Goal: Entertainment & Leisure: Browse casually

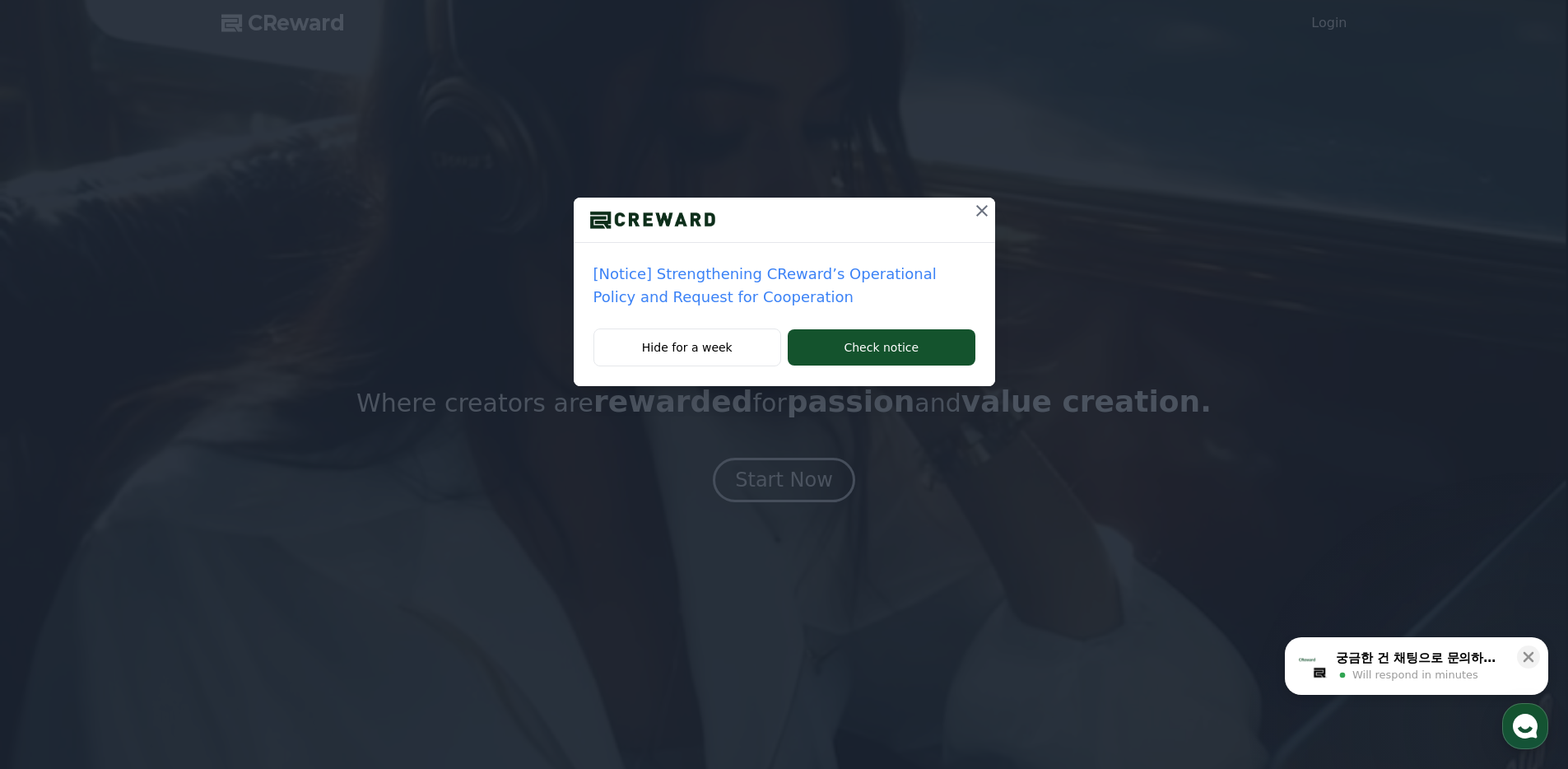
click at [981, 212] on icon at bounding box center [982, 211] width 12 height 12
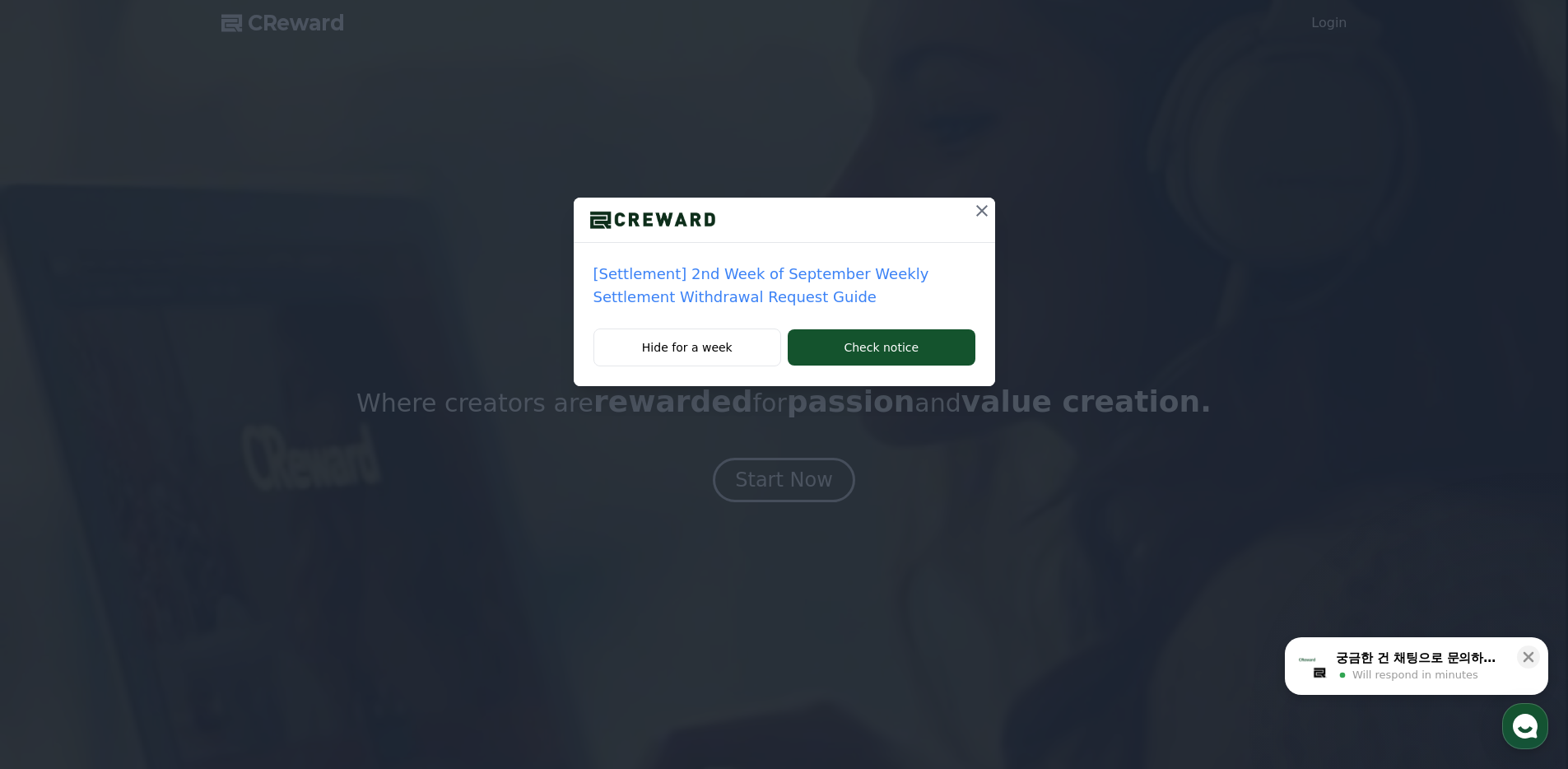
click at [983, 213] on icon at bounding box center [982, 211] width 12 height 12
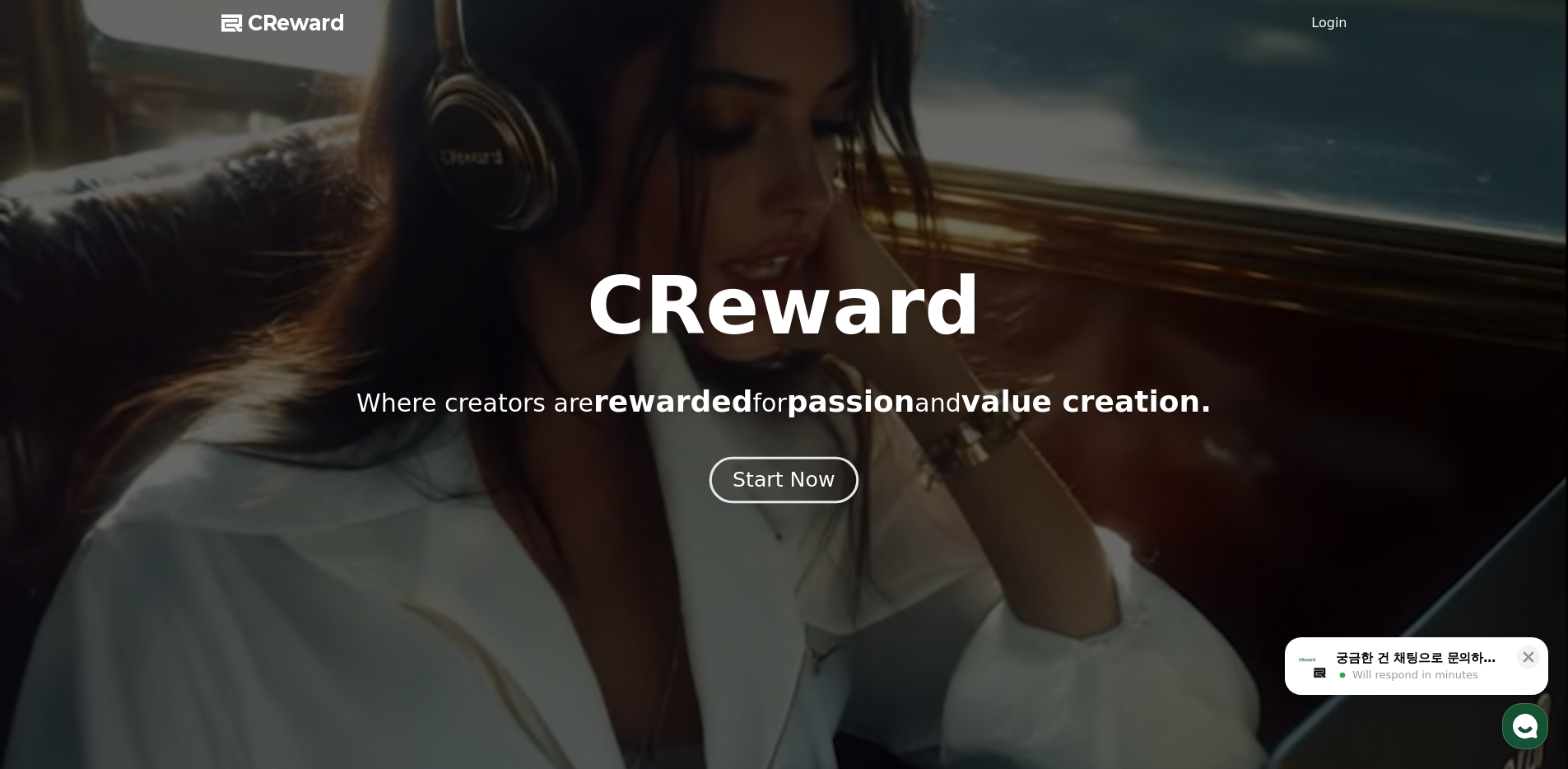
click at [783, 491] on div "Start Now" at bounding box center [783, 479] width 102 height 28
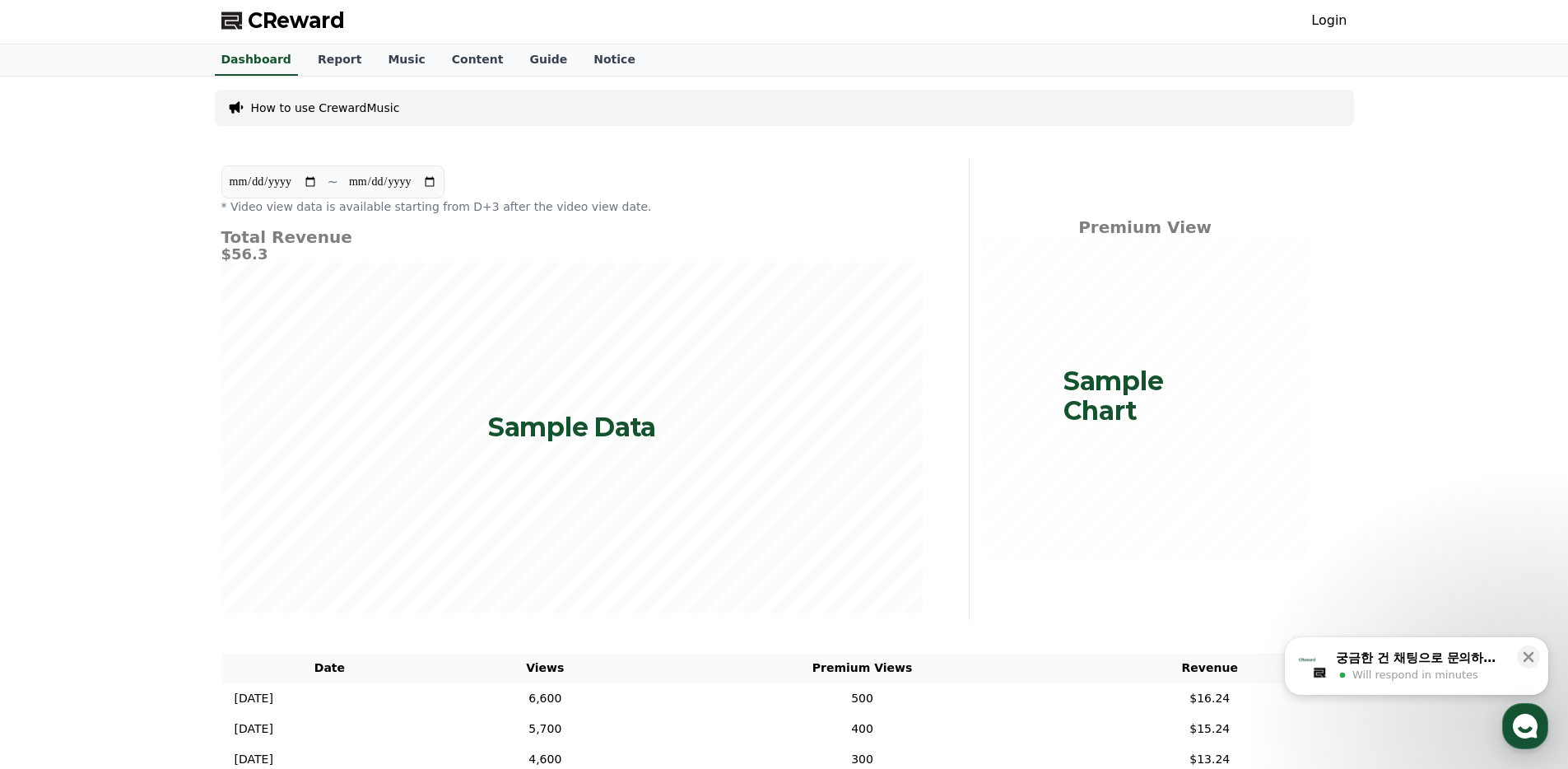
scroll to position [3, 0]
click at [400, 61] on link "Music" at bounding box center [405, 59] width 63 height 31
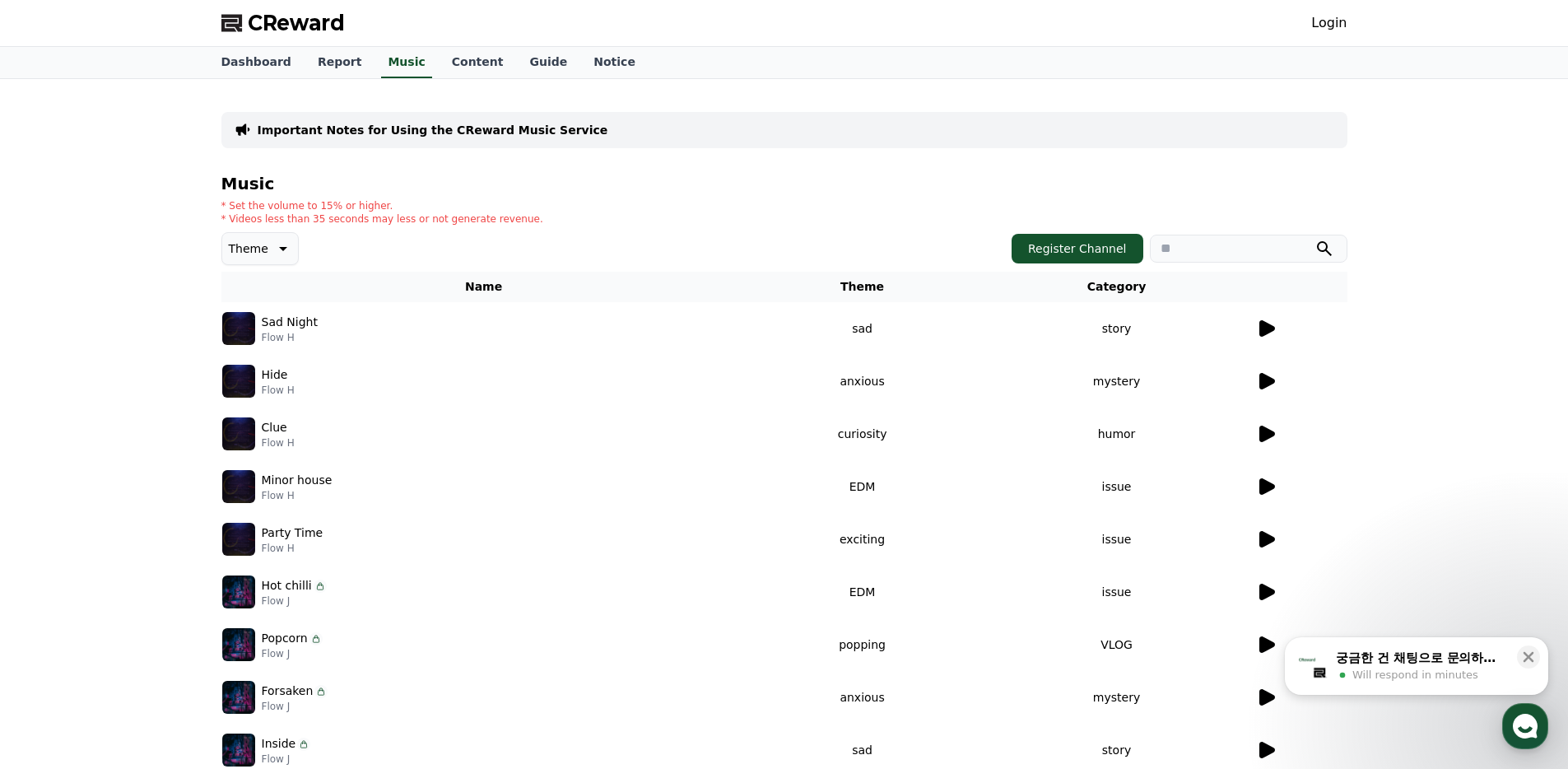
click at [1279, 325] on div at bounding box center [1300, 329] width 91 height 20
click at [1269, 325] on icon at bounding box center [1267, 329] width 16 height 16
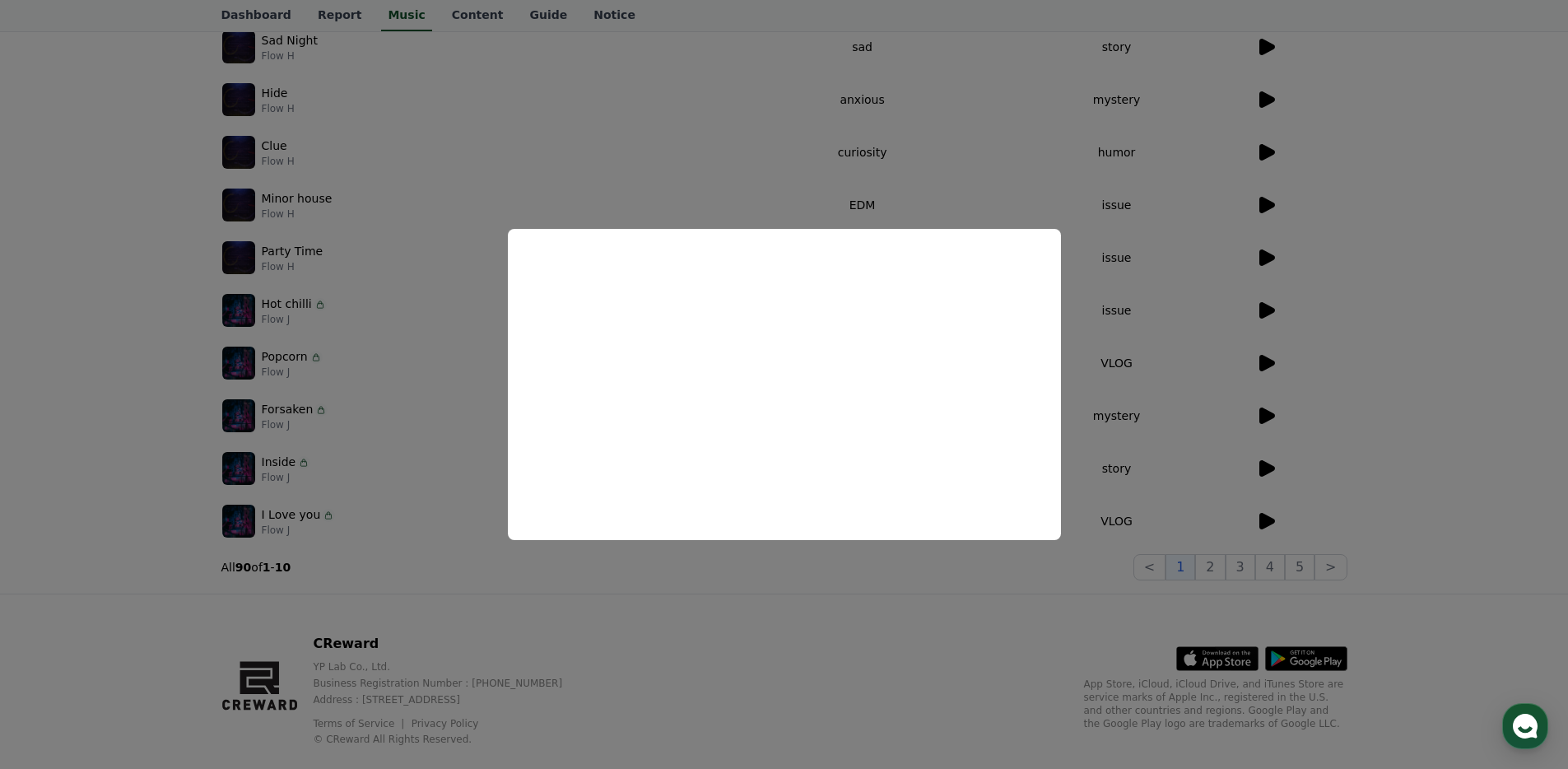
scroll to position [279, 0]
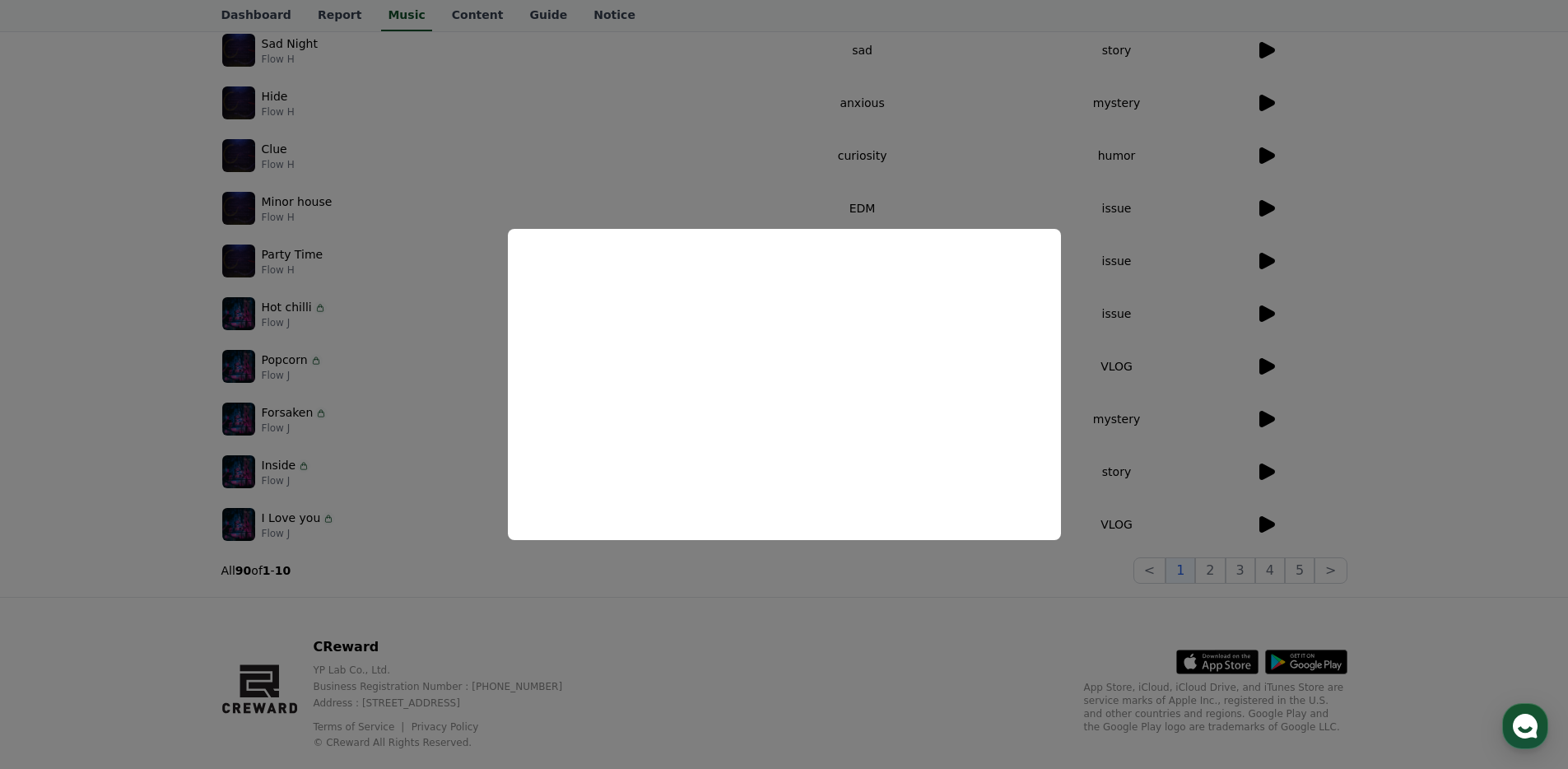
click at [454, 332] on button "close modal" at bounding box center [784, 384] width 1568 height 769
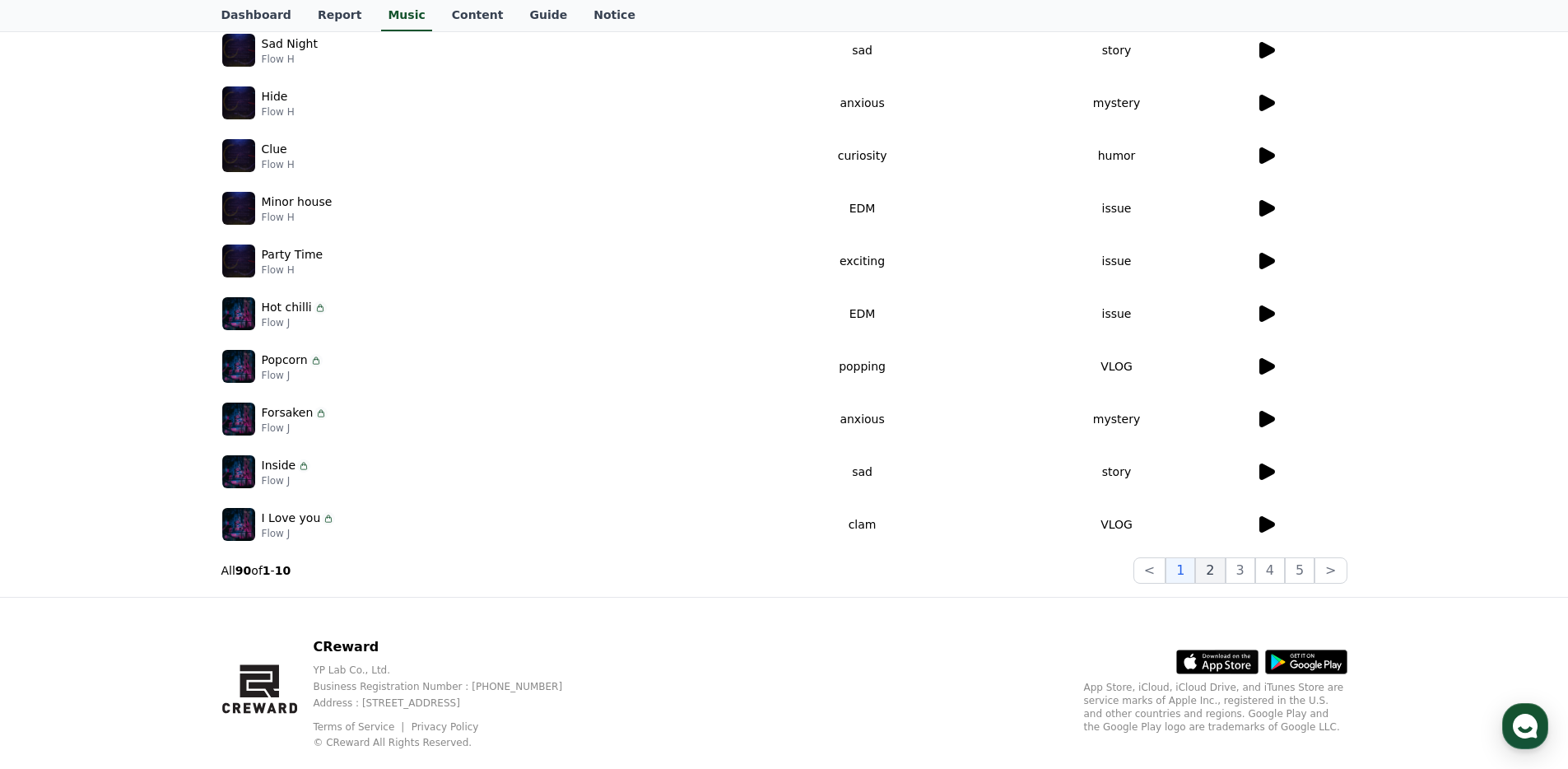
click at [1213, 566] on button "2" at bounding box center [1209, 570] width 30 height 26
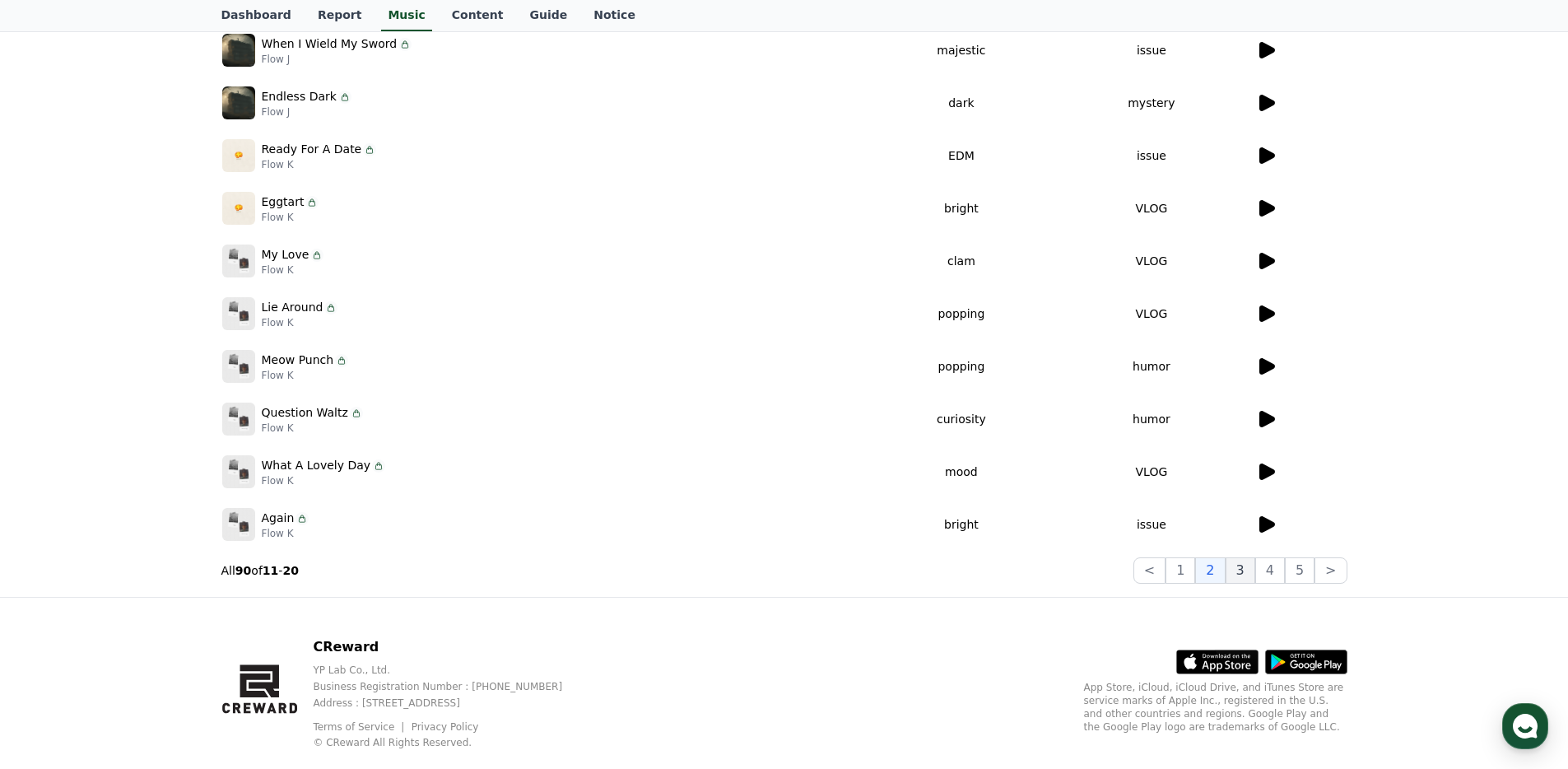
click at [1237, 572] on button "3" at bounding box center [1240, 570] width 30 height 26
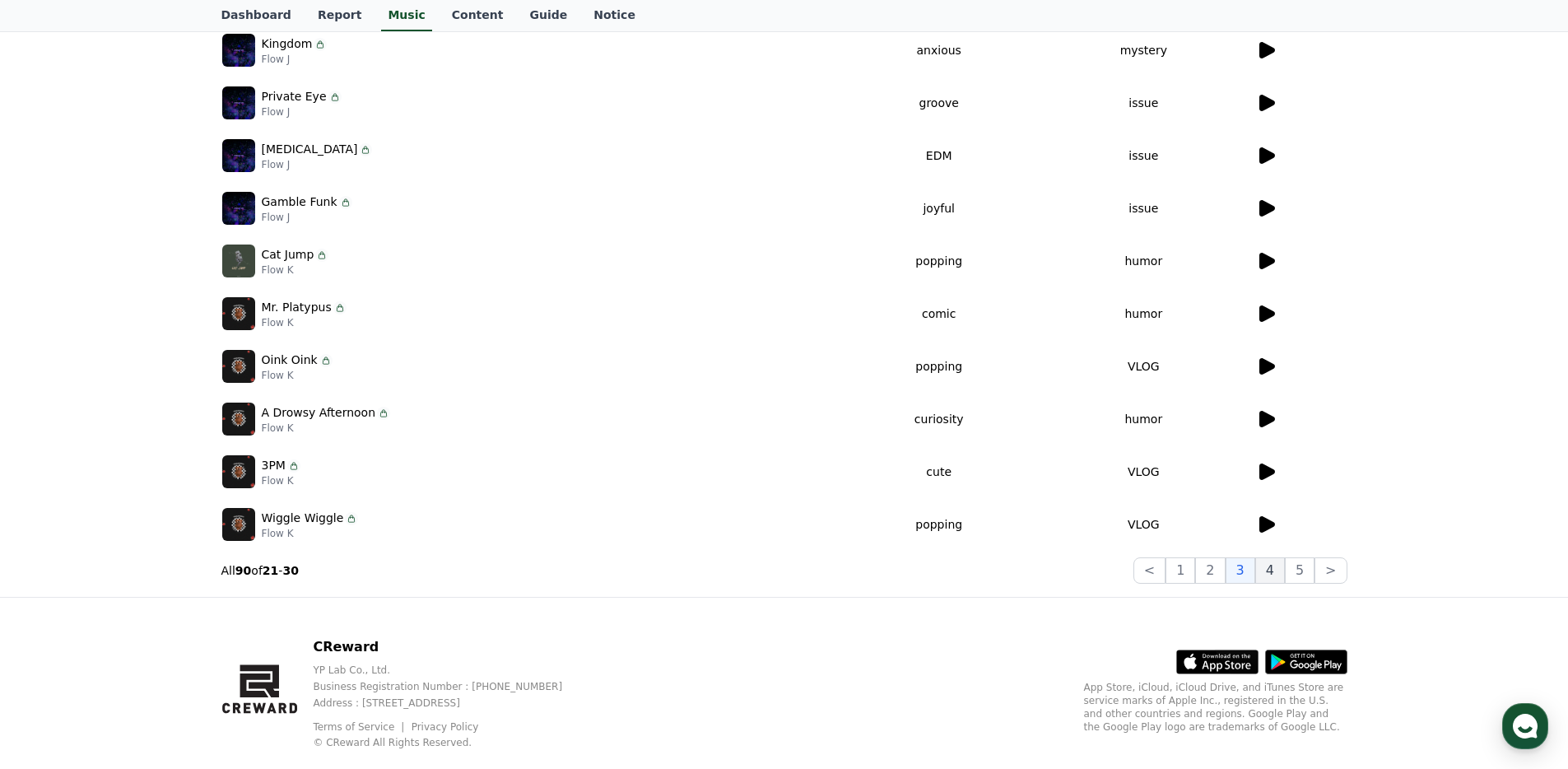
click at [1278, 569] on button "4" at bounding box center [1270, 570] width 30 height 26
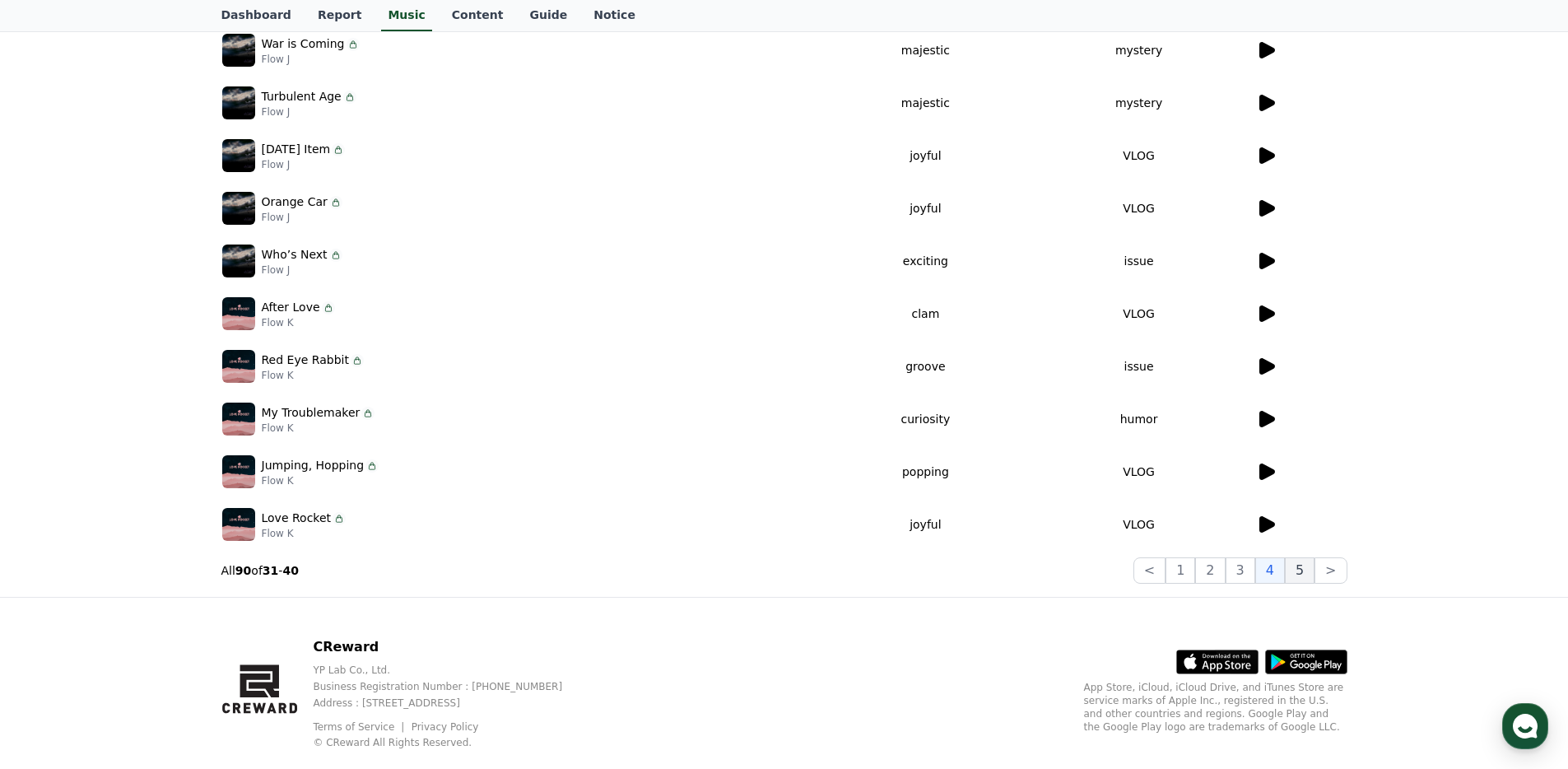
click at [1308, 574] on button "5" at bounding box center [1299, 570] width 30 height 26
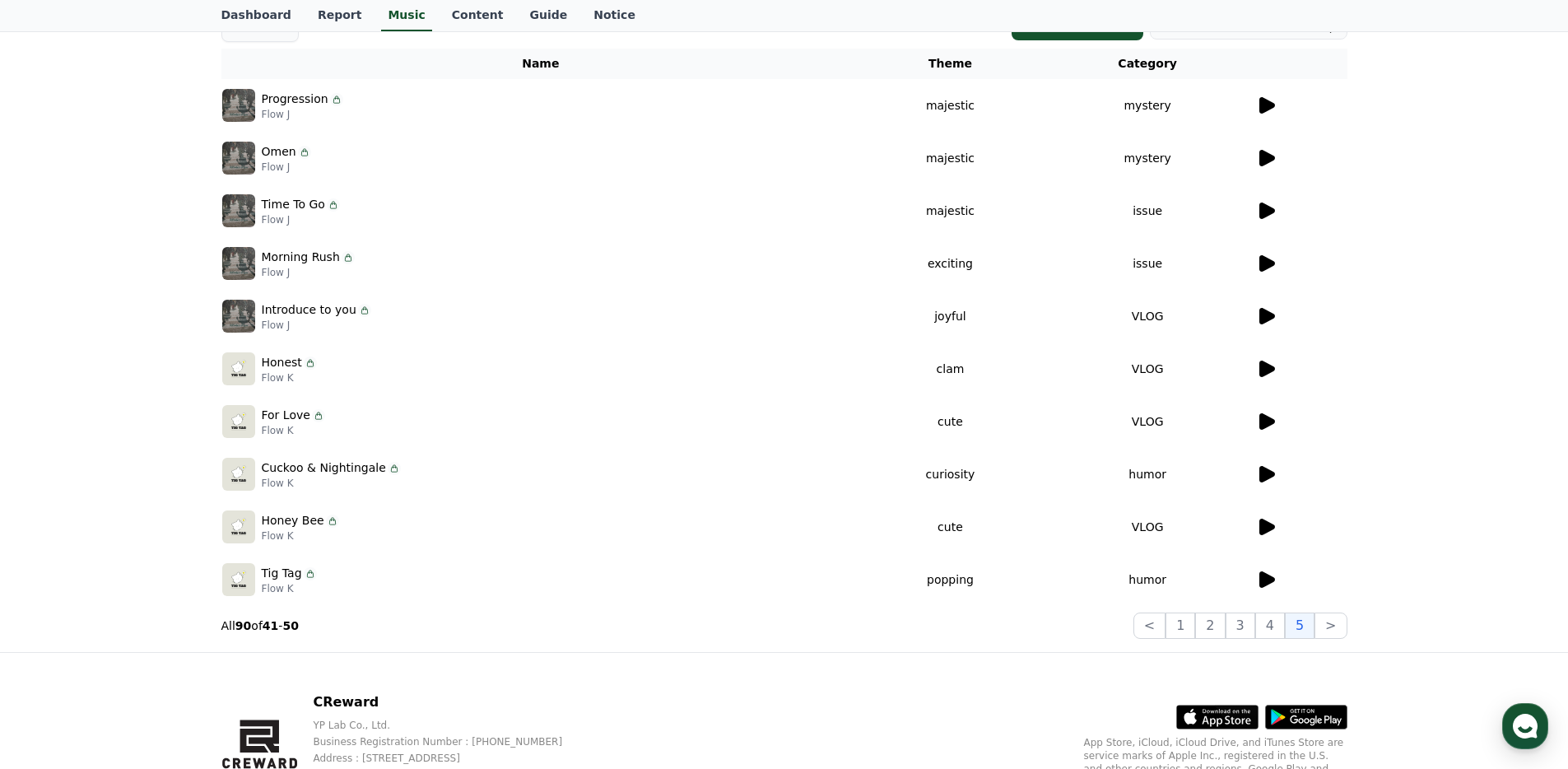
scroll to position [219, 0]
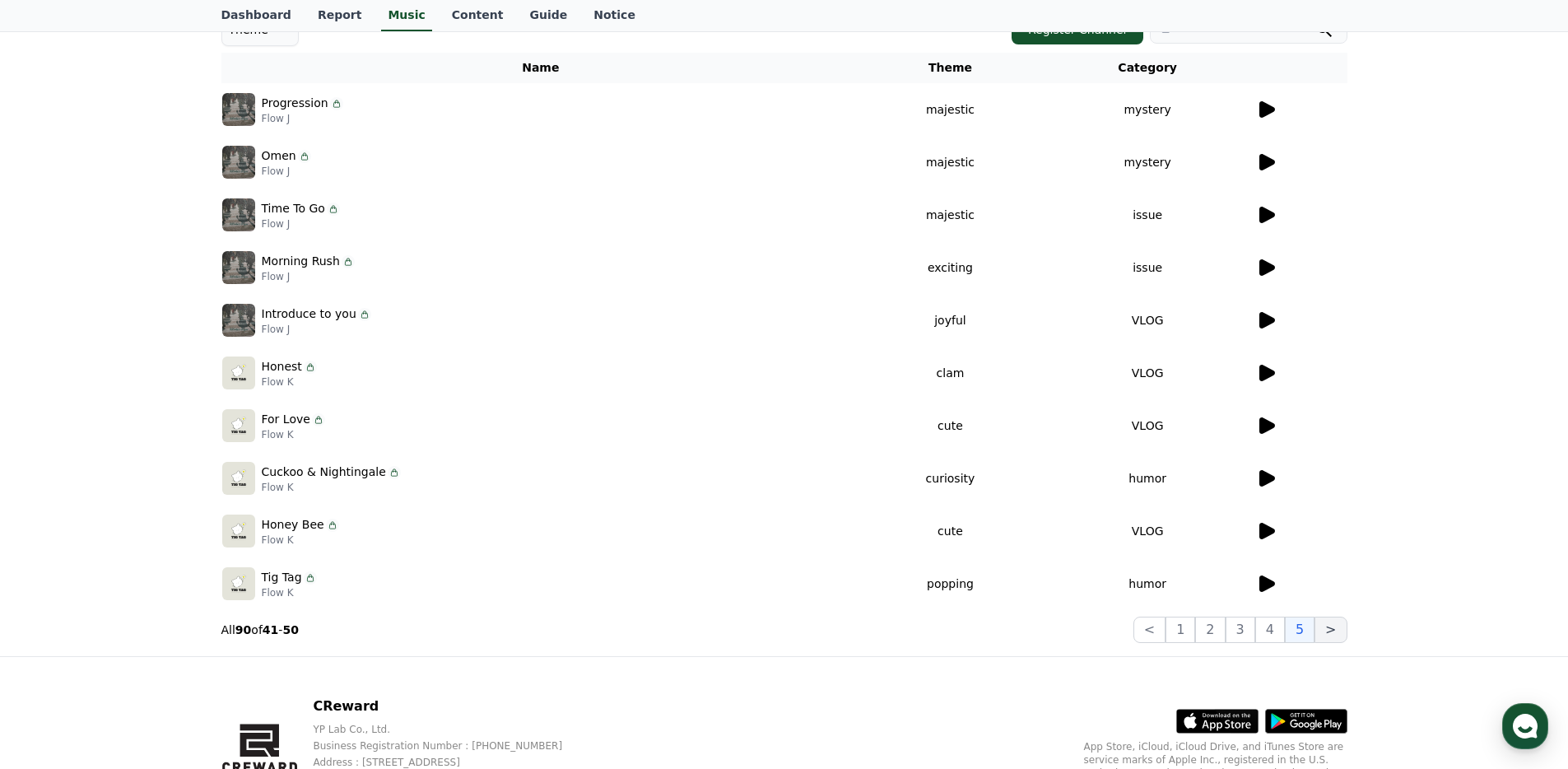
click at [1332, 636] on button ">" at bounding box center [1330, 629] width 32 height 26
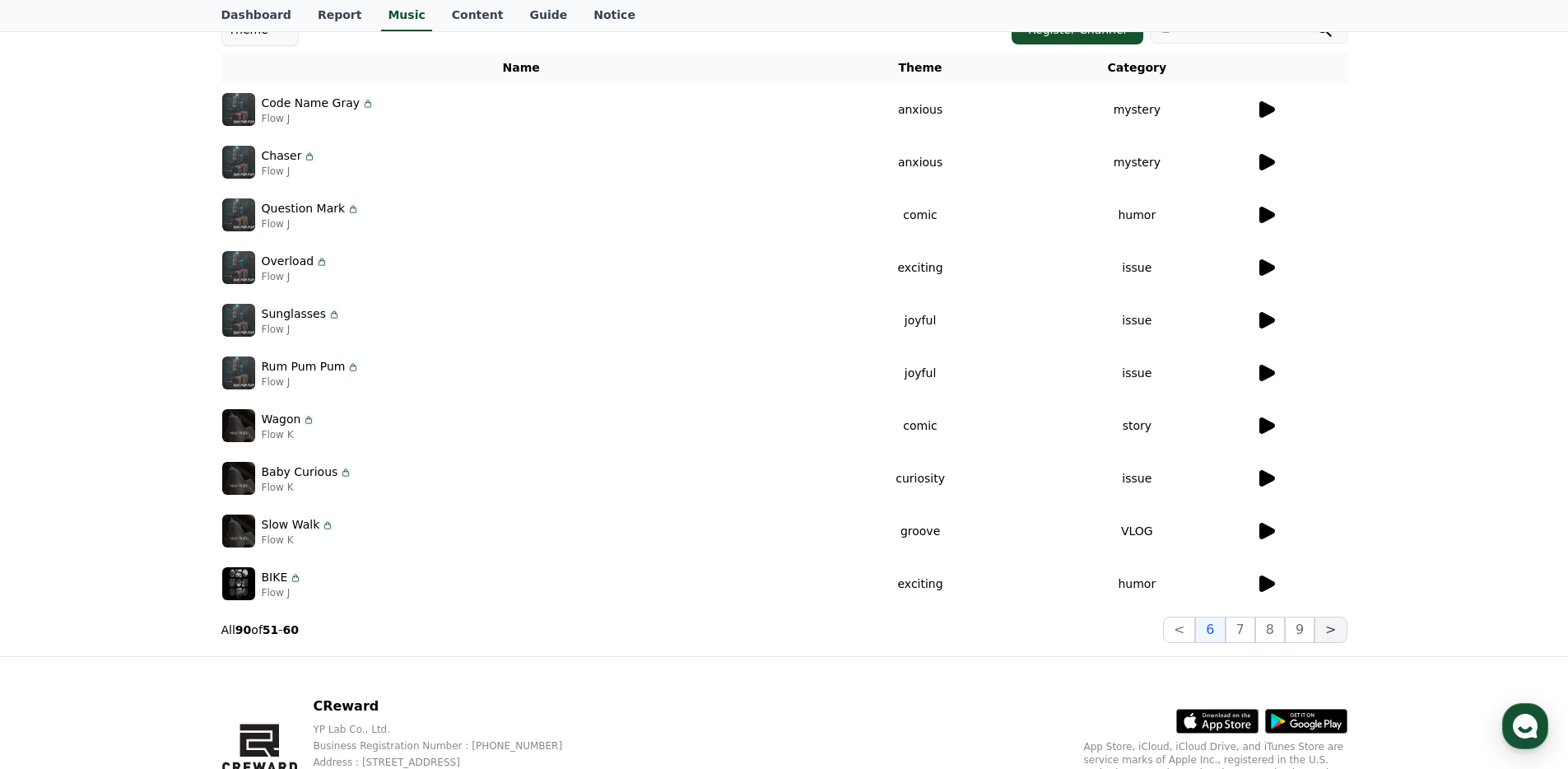
click at [1332, 636] on button ">" at bounding box center [1330, 629] width 32 height 26
click at [1304, 629] on button "9" at bounding box center [1299, 629] width 30 height 26
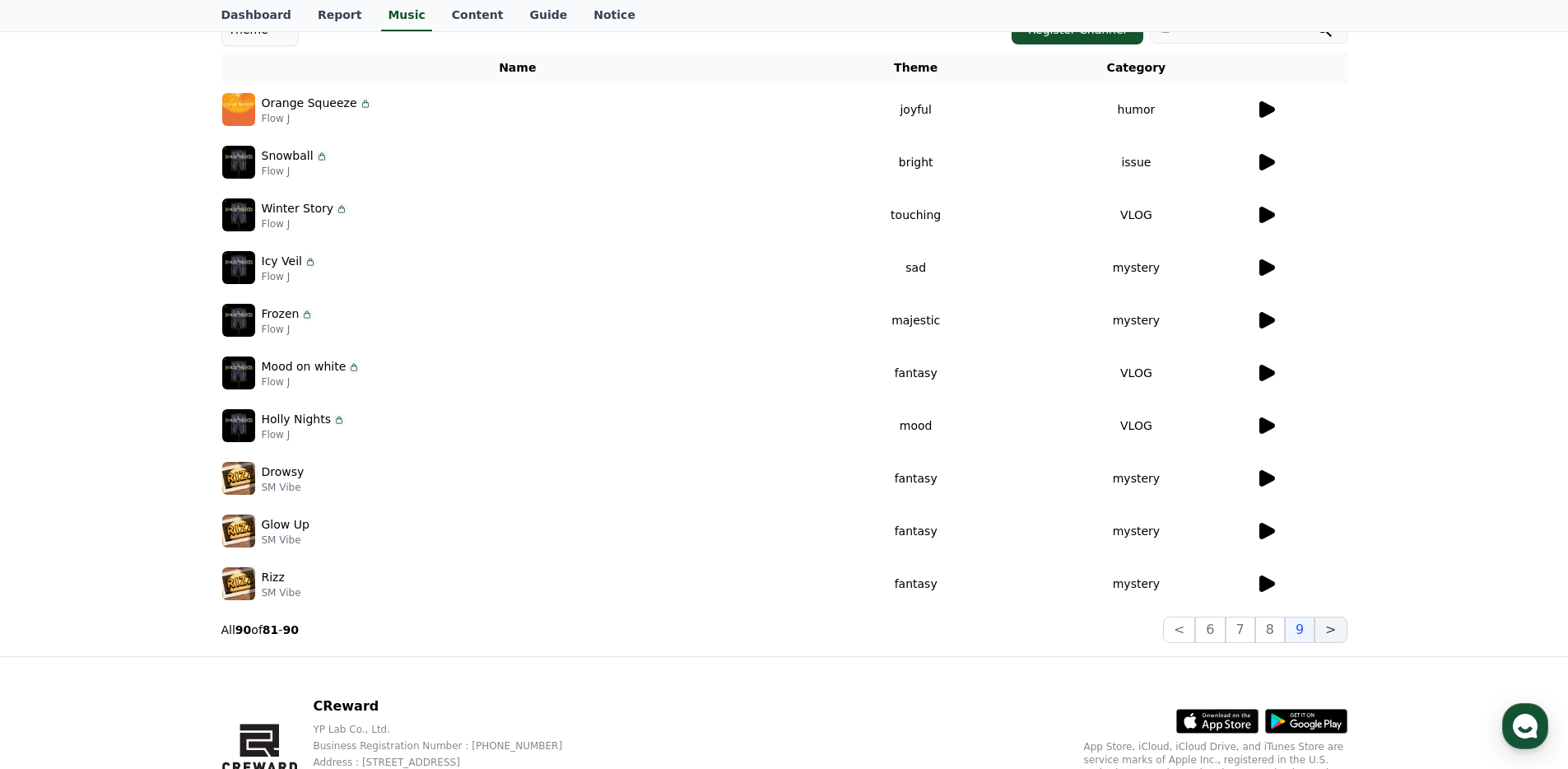
click at [1331, 632] on button ">" at bounding box center [1330, 629] width 32 height 26
click at [1330, 631] on button ">" at bounding box center [1330, 629] width 32 height 26
click at [1255, 582] on icon at bounding box center [1265, 583] width 20 height 20
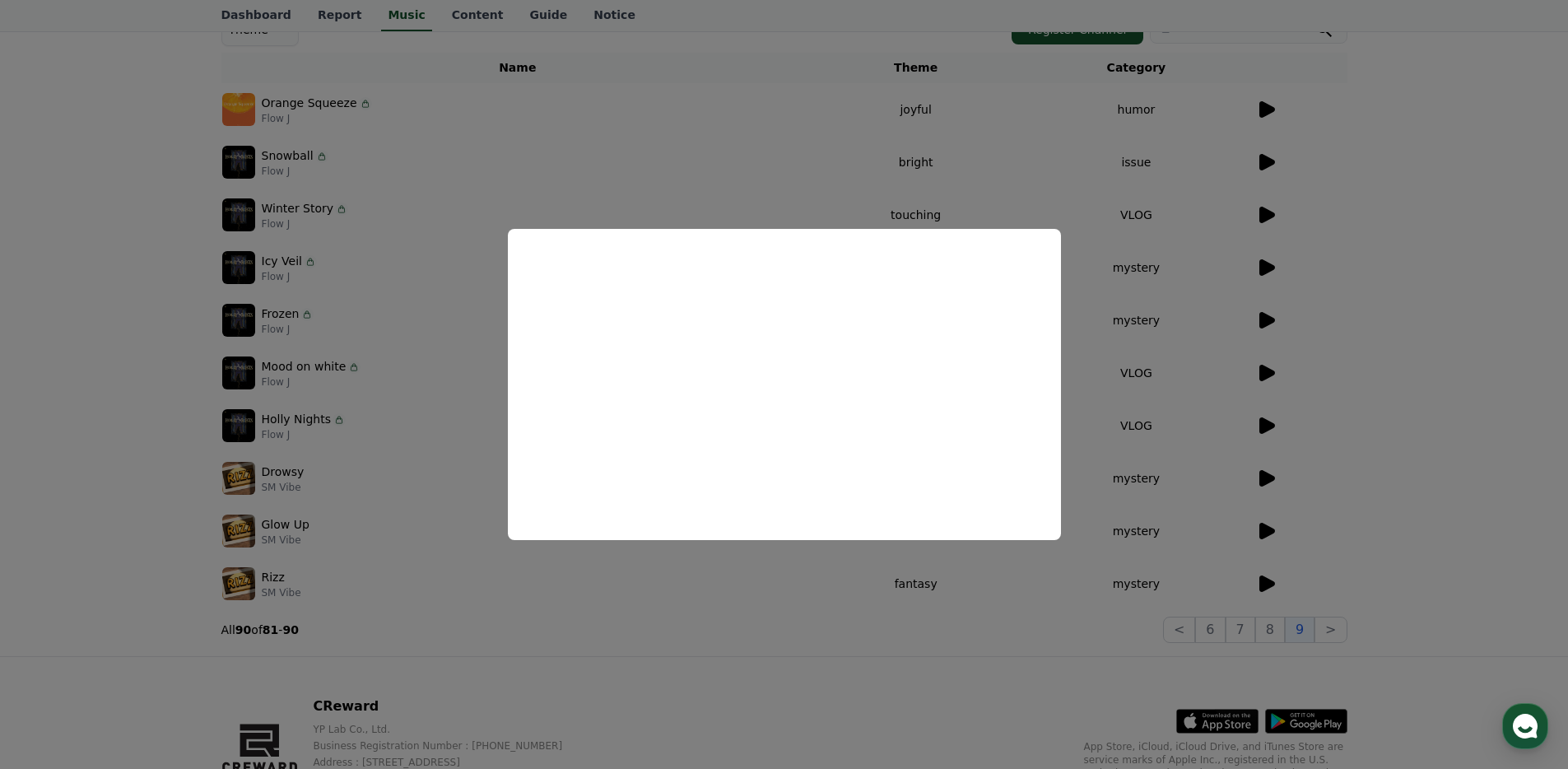
click at [1246, 607] on button "close modal" at bounding box center [784, 384] width 1568 height 769
click at [1203, 629] on button "6" at bounding box center [1209, 629] width 30 height 26
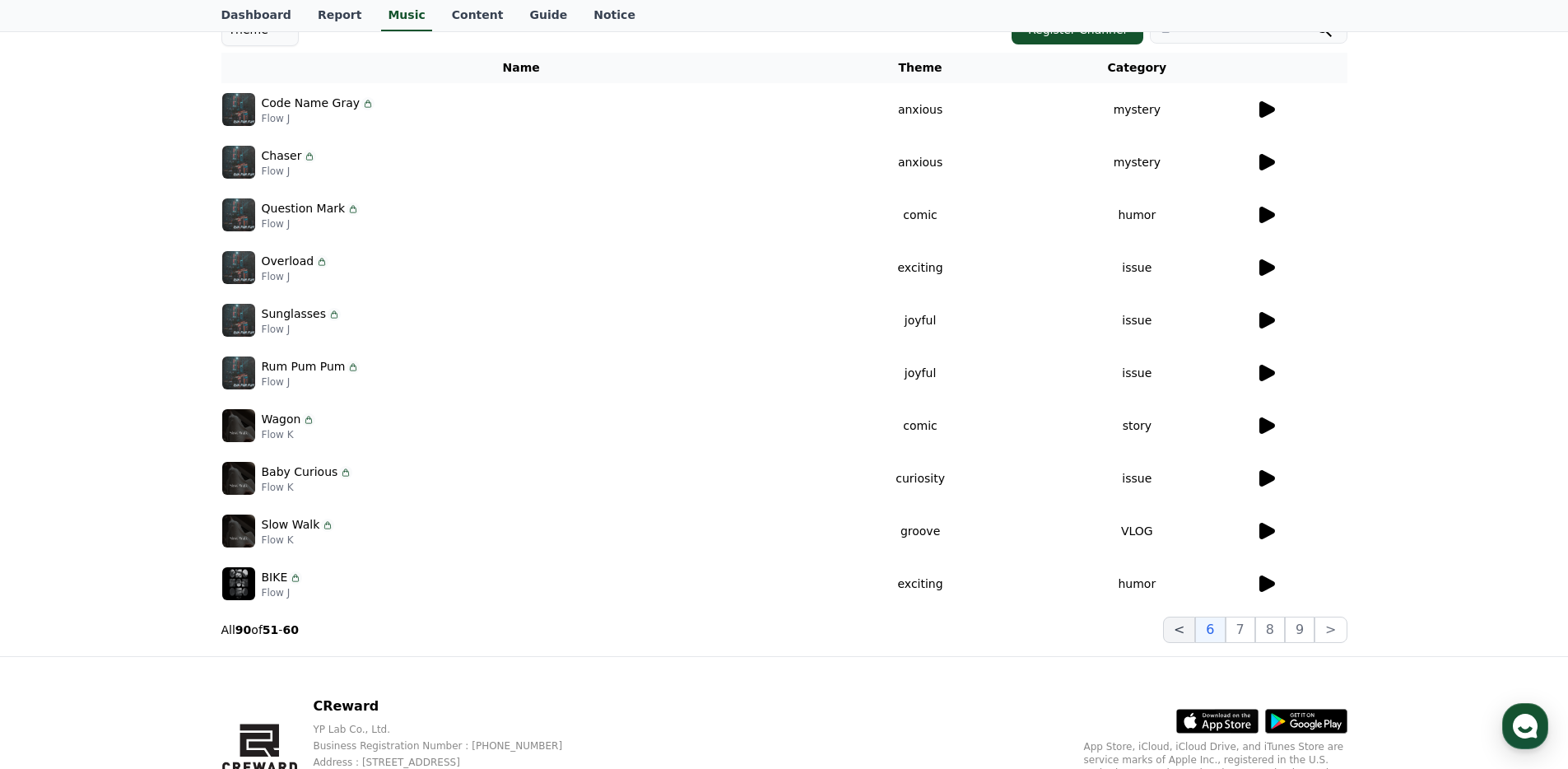
click at [1180, 630] on button "<" at bounding box center [1178, 629] width 32 height 26
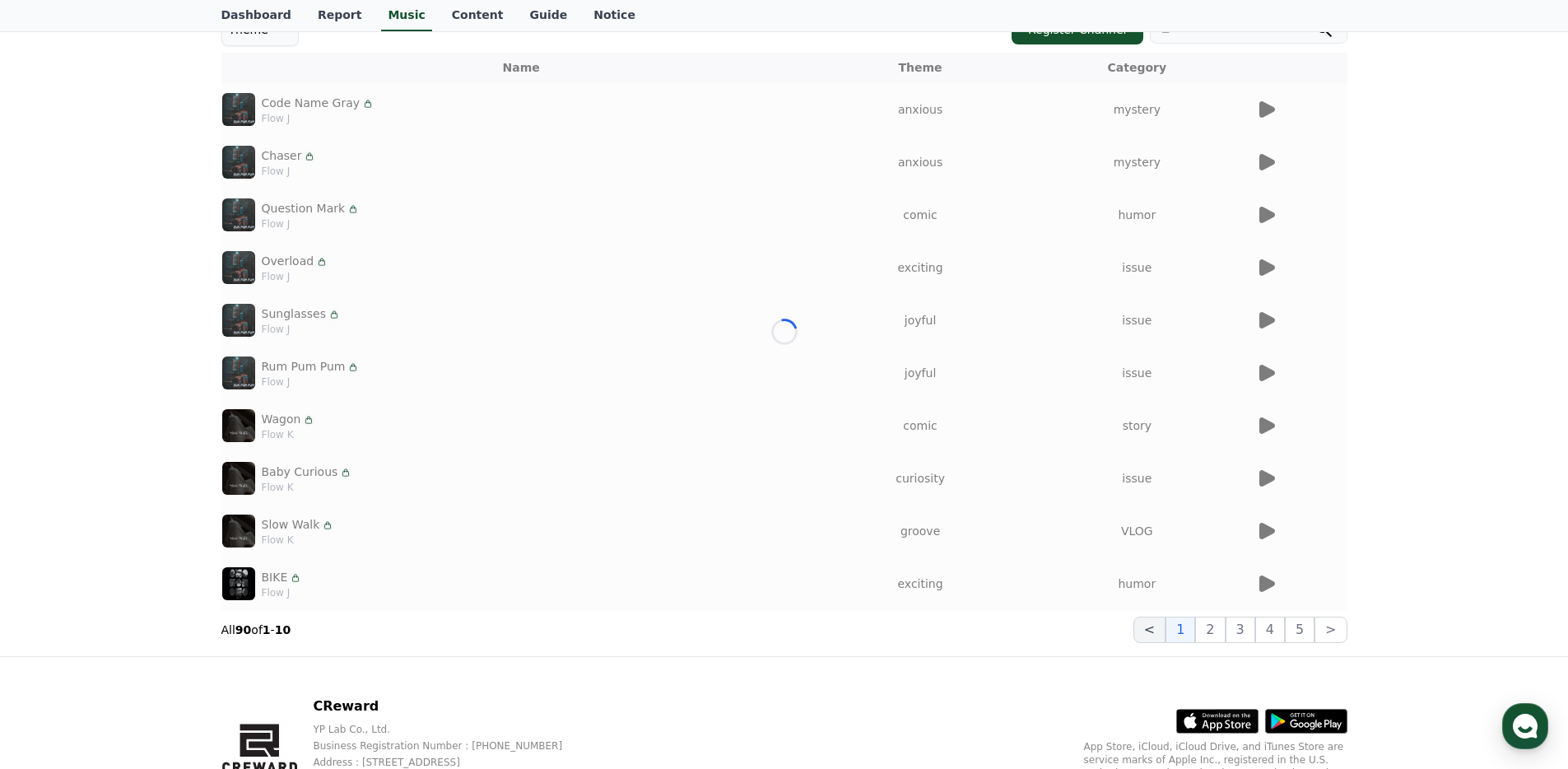
click at [1180, 630] on button "1" at bounding box center [1180, 629] width 30 height 26
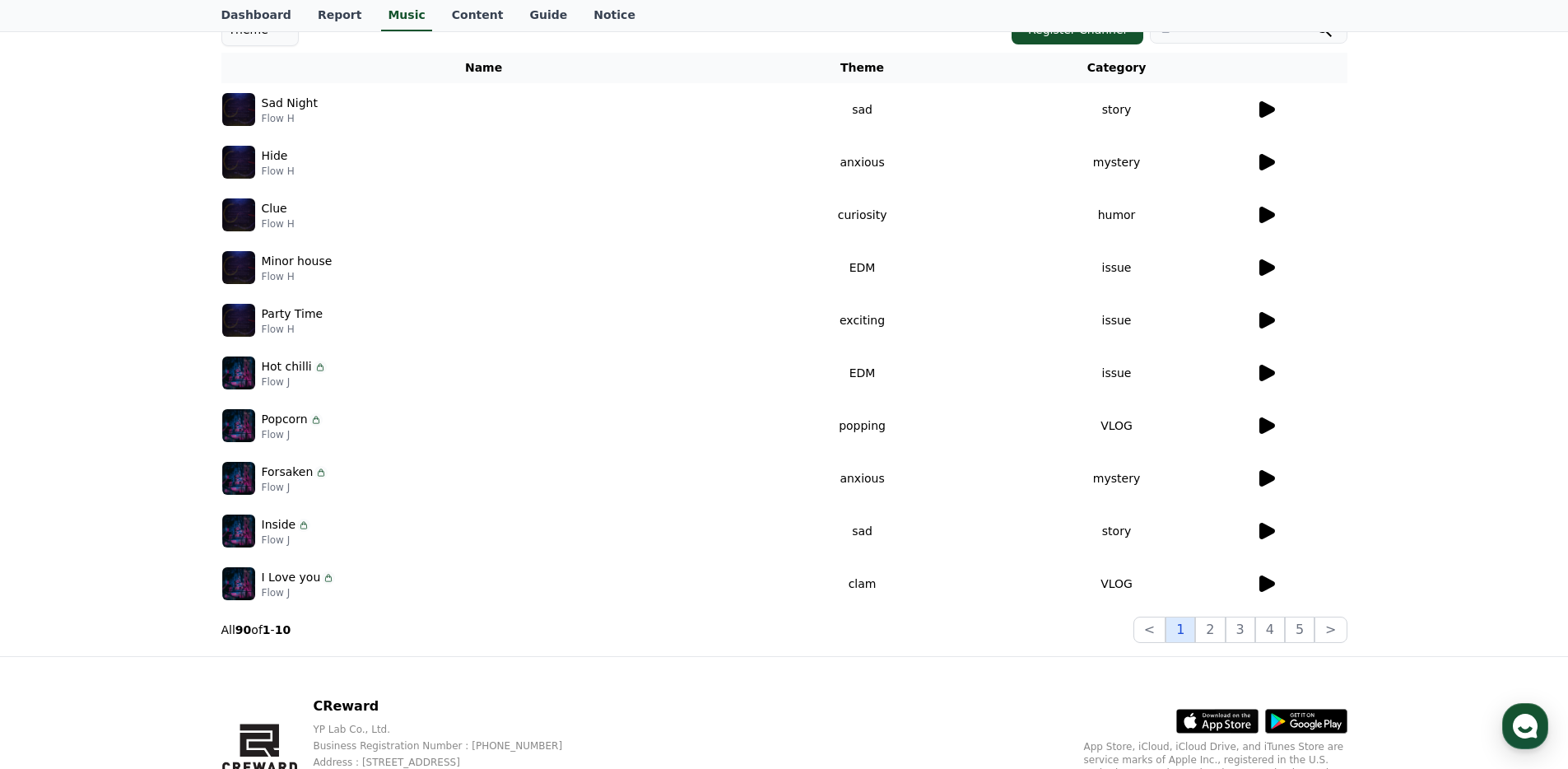
click at [1180, 630] on button "1" at bounding box center [1180, 629] width 30 height 26
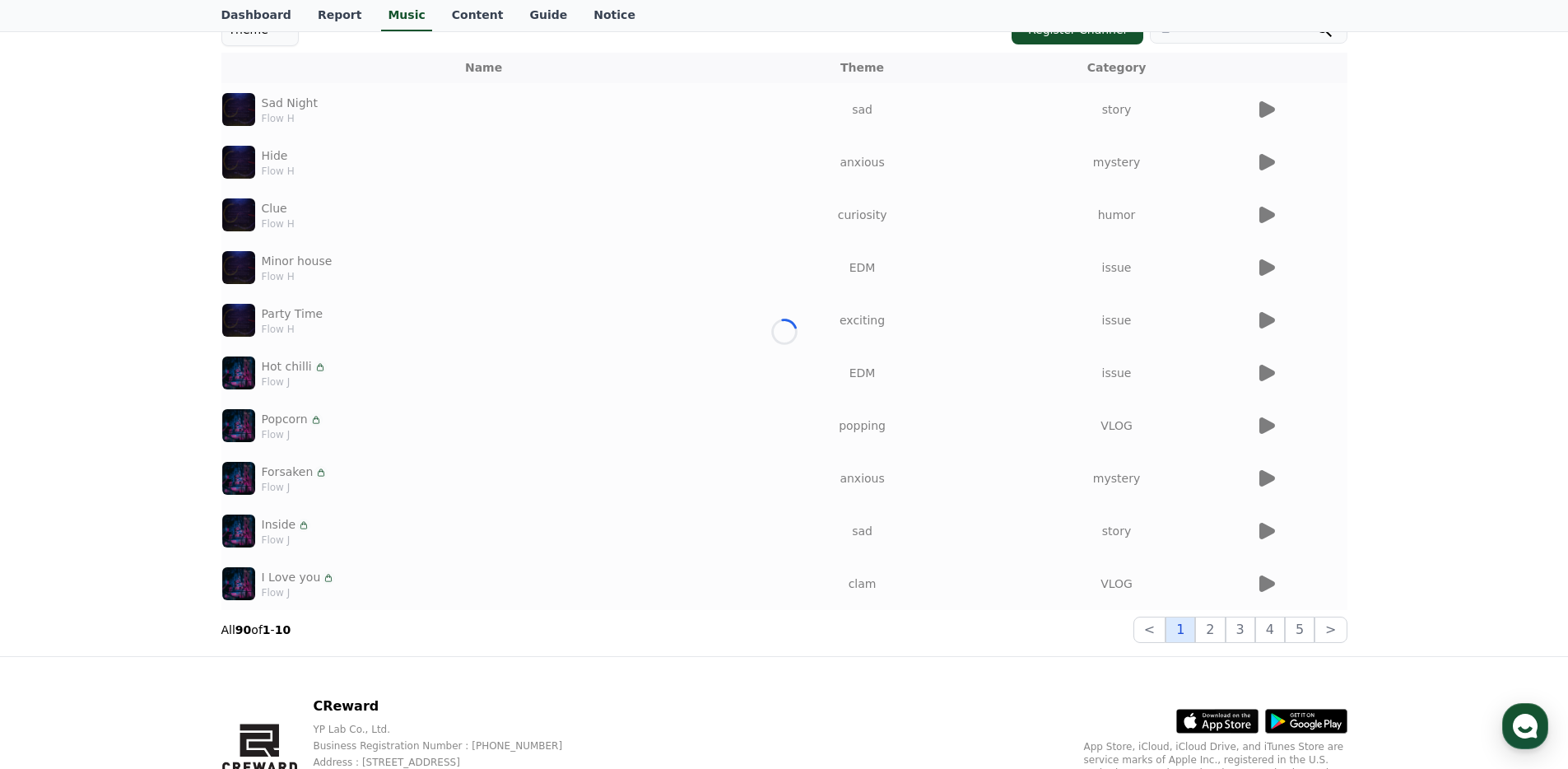
click at [1180, 630] on button "1" at bounding box center [1180, 629] width 30 height 26
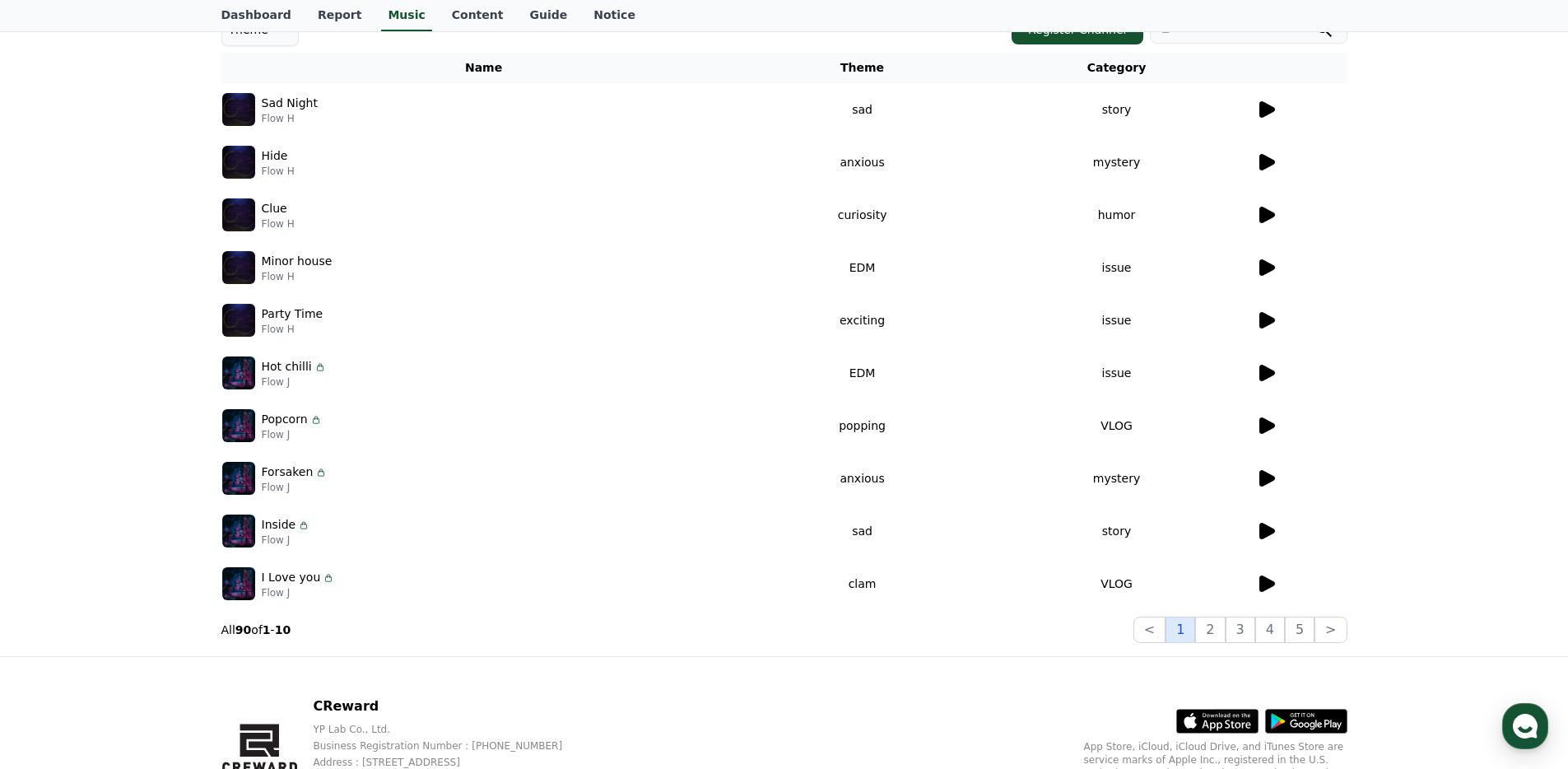
click at [1180, 630] on button "1" at bounding box center [1180, 629] width 30 height 26
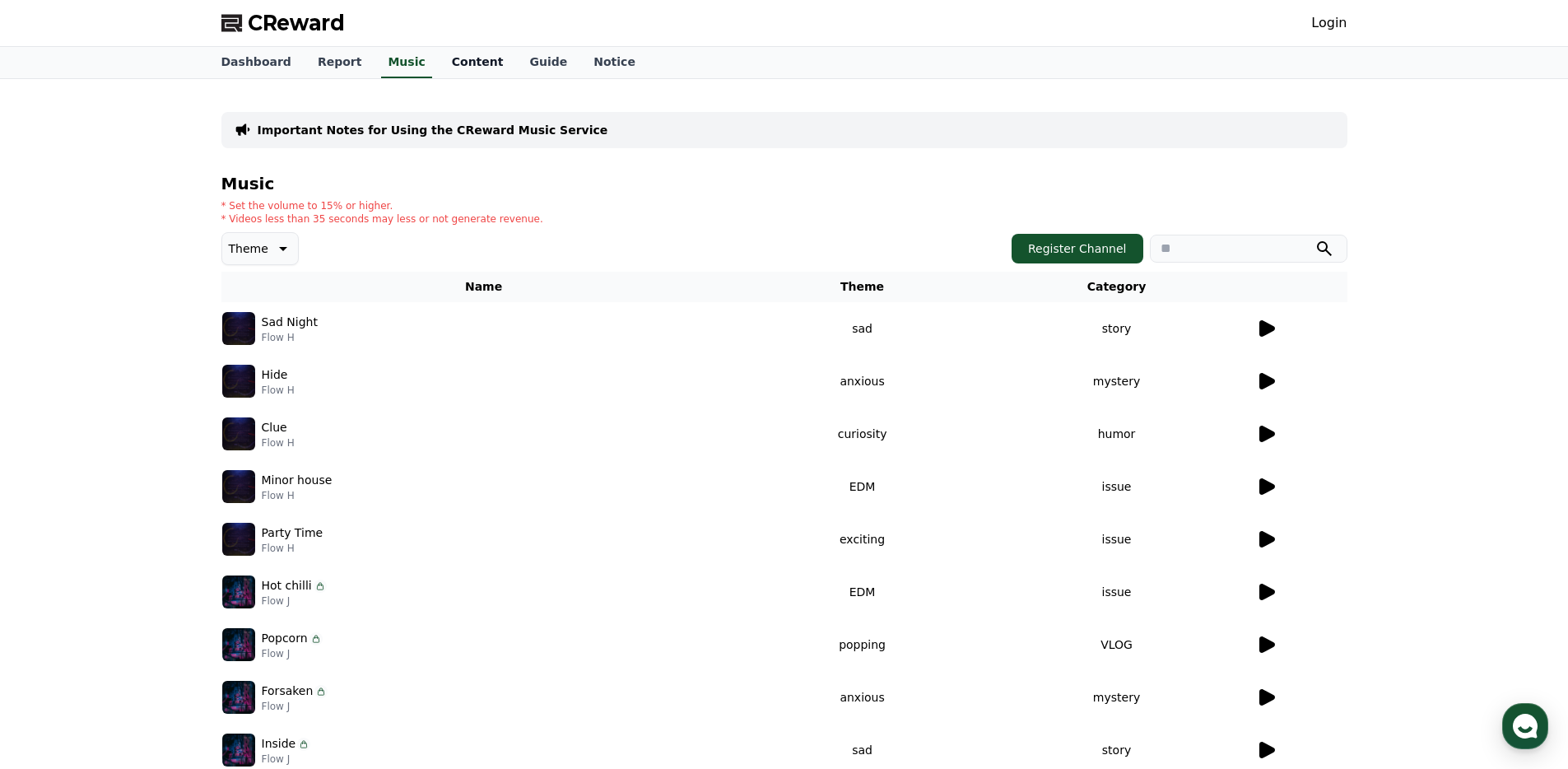
click at [447, 63] on link "Content" at bounding box center [477, 62] width 78 height 31
